Goal: Task Accomplishment & Management: Complete application form

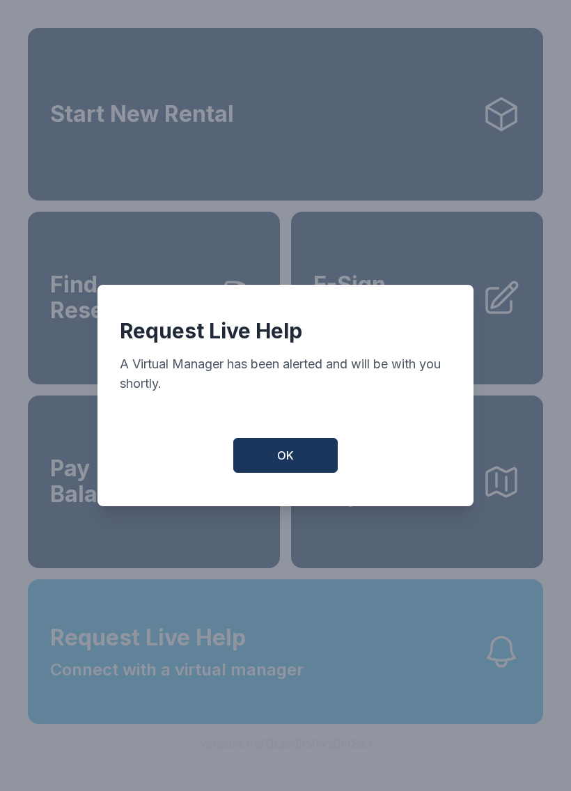
click at [293, 472] on button "OK" at bounding box center [285, 455] width 104 height 35
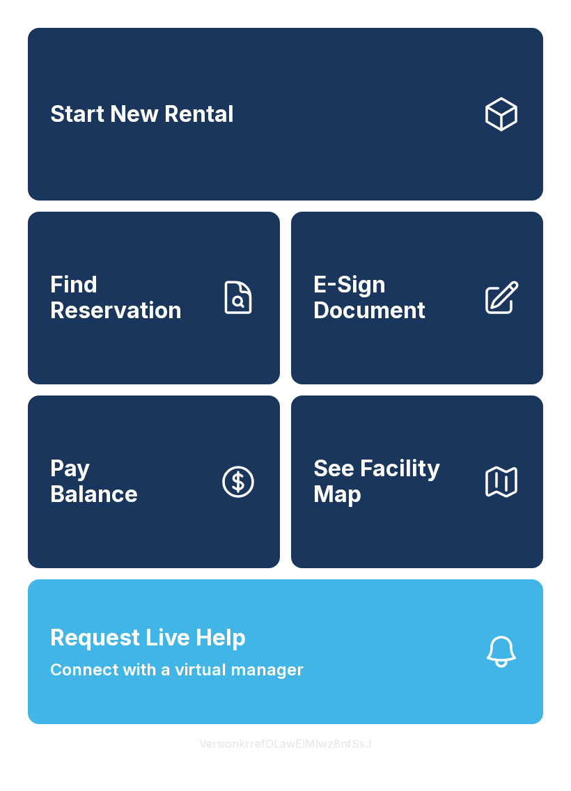
click at [292, 469] on button "OK" at bounding box center [286, 452] width 100 height 33
click at [235, 682] on span "Connect with a virtual manager" at bounding box center [176, 669] width 253 height 25
click at [416, 520] on div "Request Live Help A Virtual Manager has been alerted and will be with you short…" at bounding box center [285, 395] width 571 height 791
click at [388, 321] on span "E-Sign Document" at bounding box center [391, 297] width 157 height 51
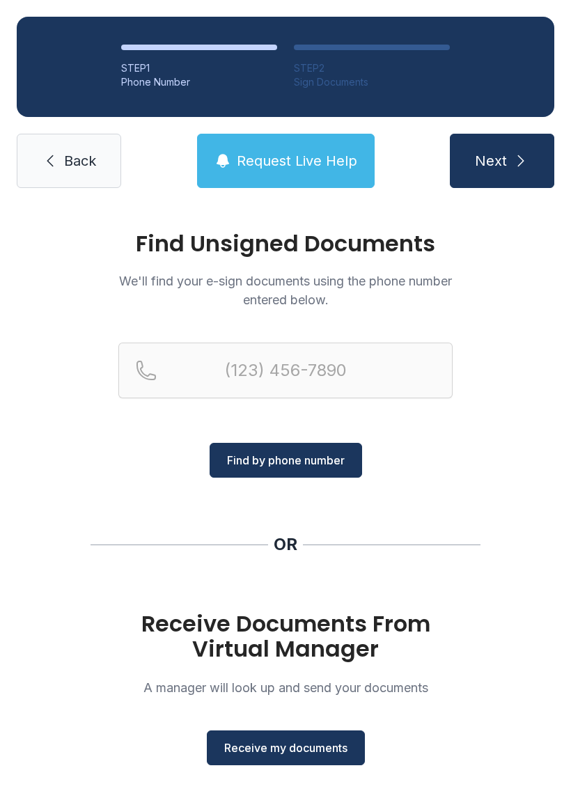
click at [297, 744] on span "Receive my documents" at bounding box center [285, 747] width 123 height 17
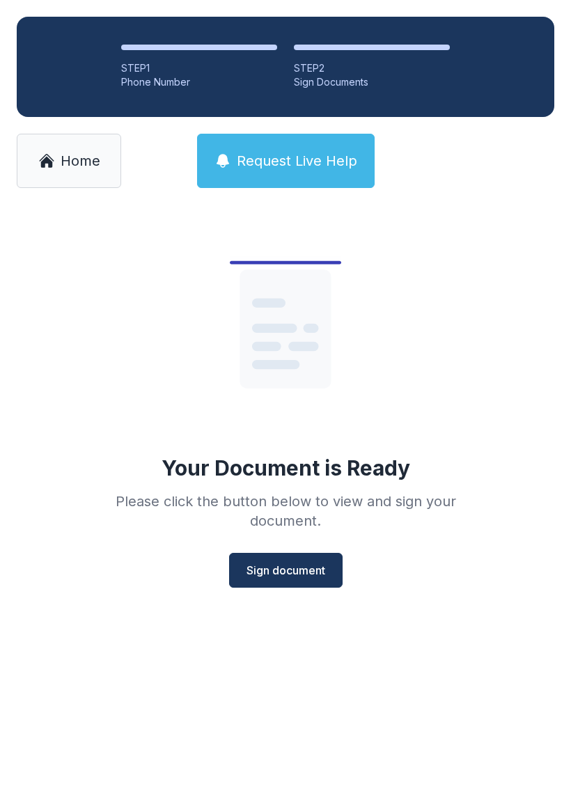
click at [299, 571] on span "Sign document" at bounding box center [285, 570] width 79 height 17
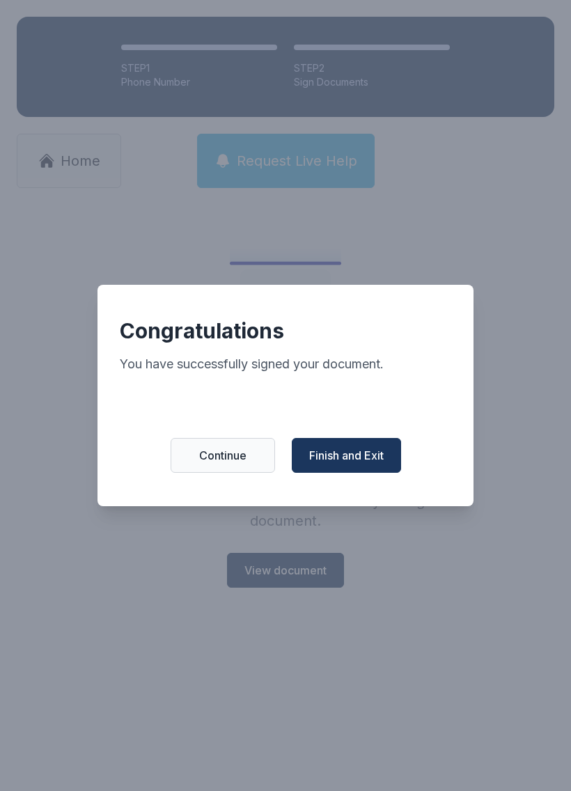
click at [376, 459] on span "Finish and Exit" at bounding box center [346, 455] width 74 height 17
